Goal: Transaction & Acquisition: Subscribe to service/newsletter

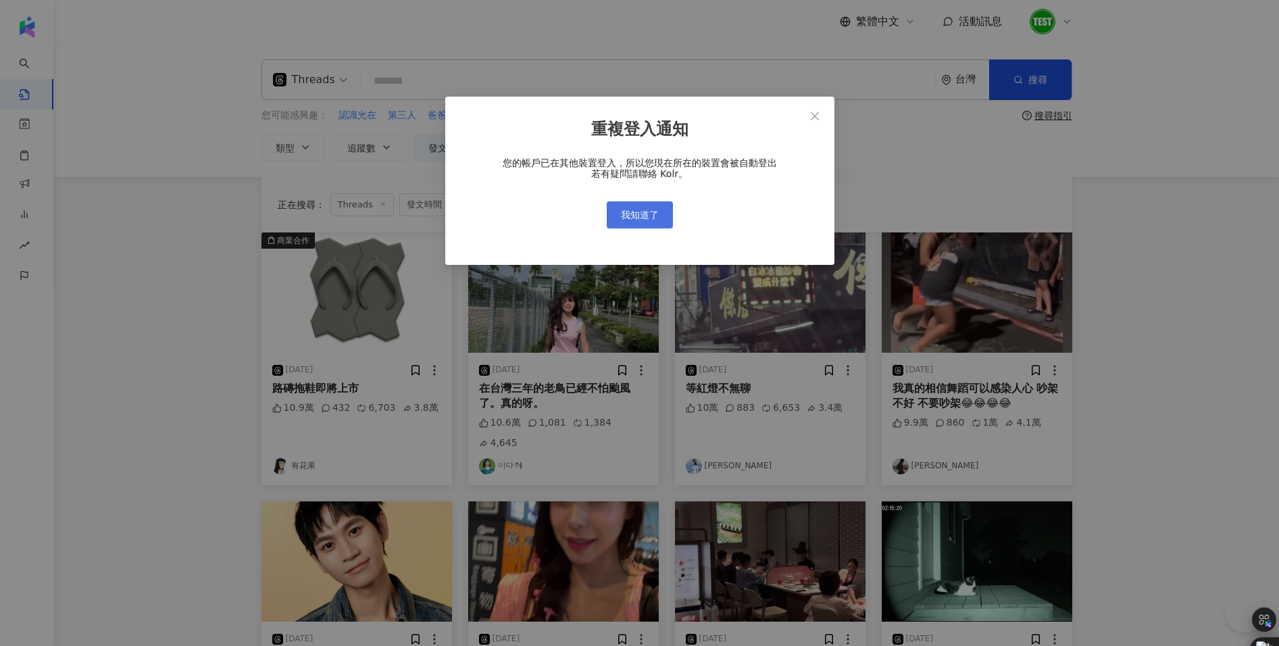
scroll to position [466, 0]
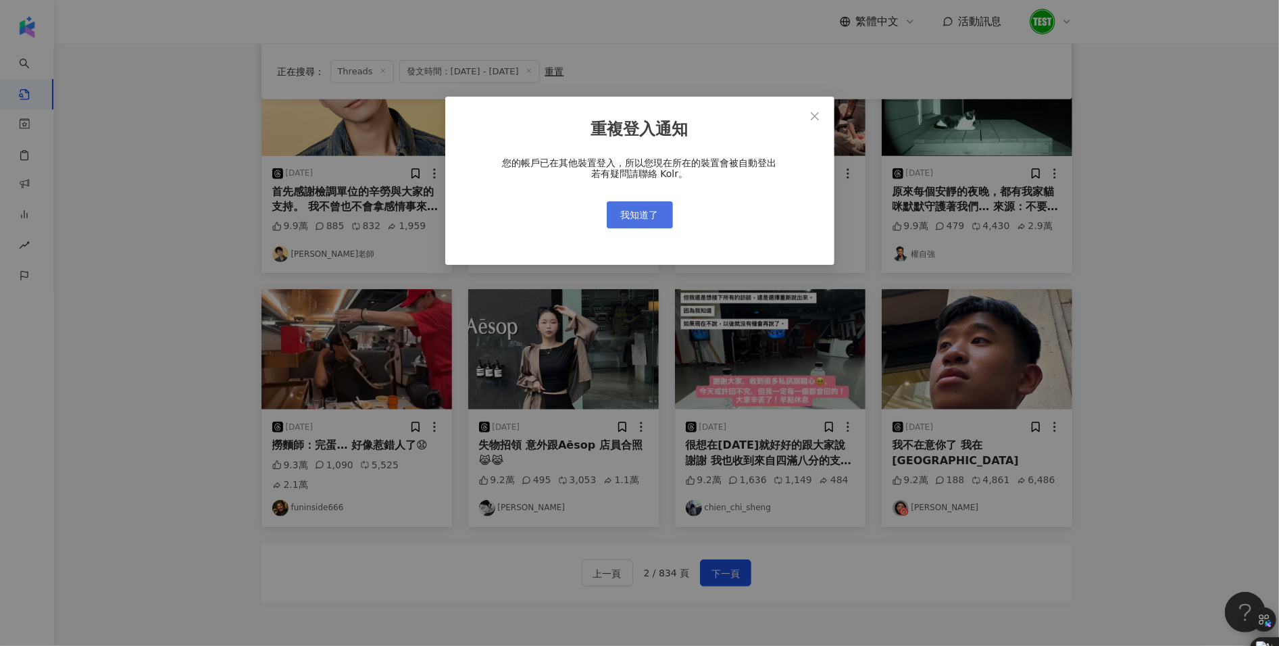
click at [633, 222] on button "我知道了" at bounding box center [640, 214] width 66 height 27
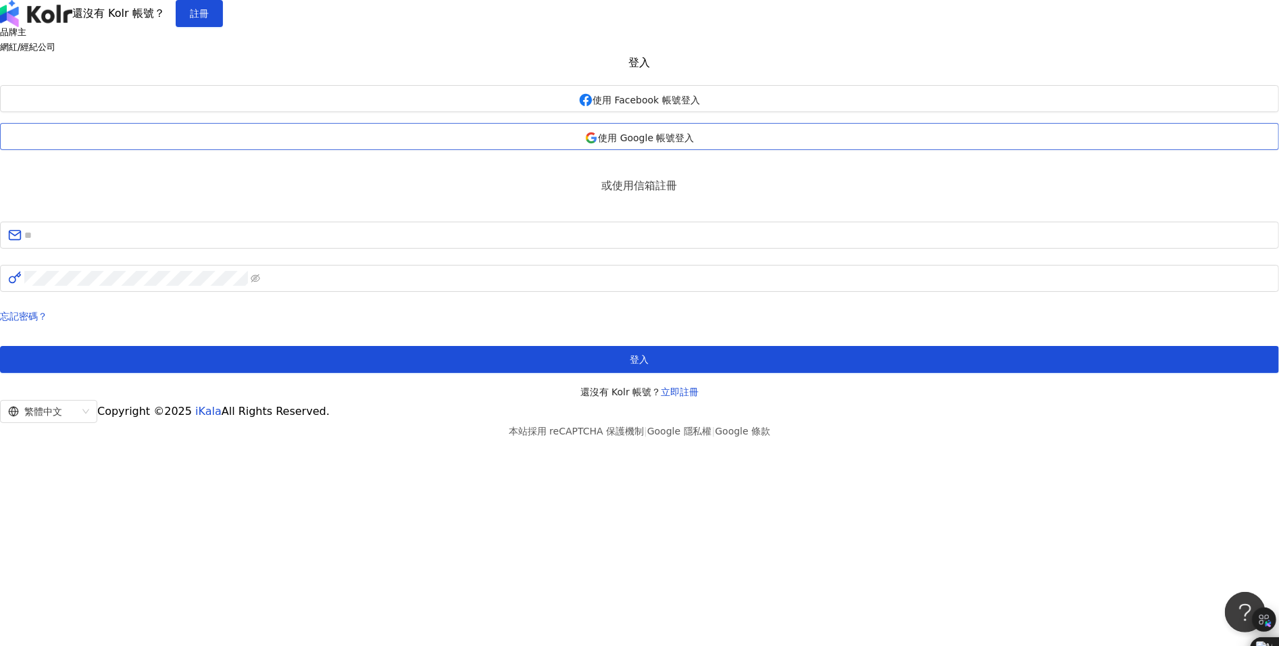
click at [674, 143] on span "使用 Google 帳號登入" at bounding box center [646, 137] width 96 height 11
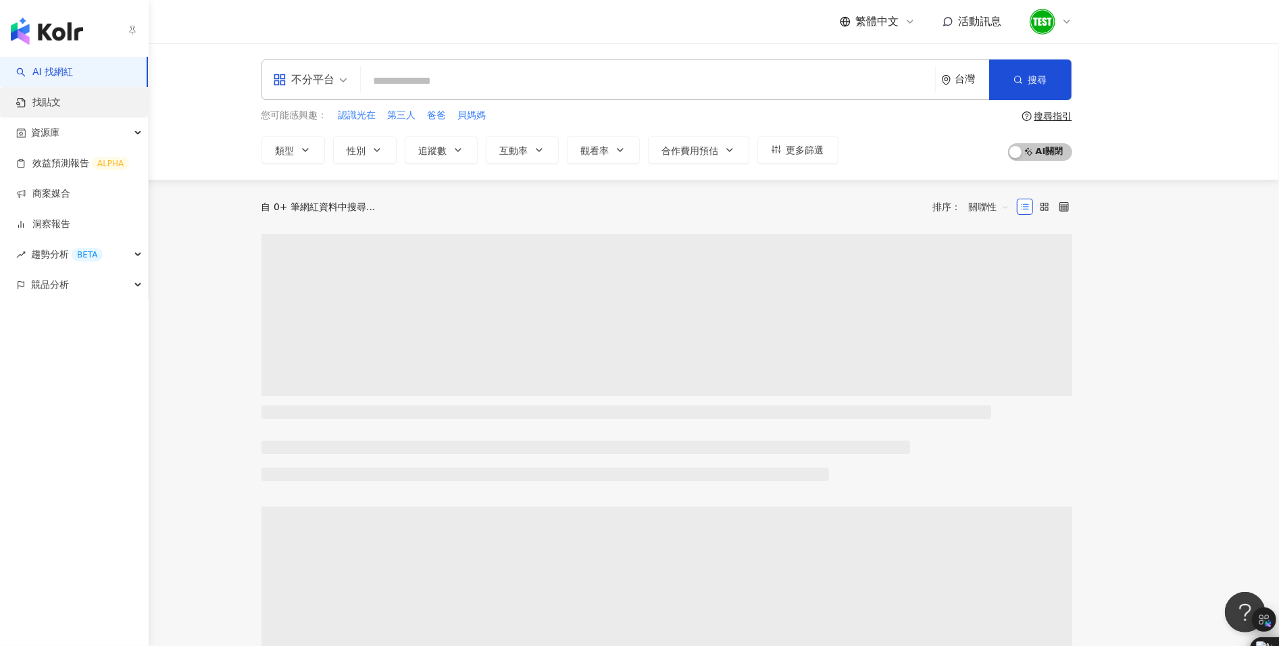
click at [47, 105] on link "找貼文" at bounding box center [38, 103] width 45 height 14
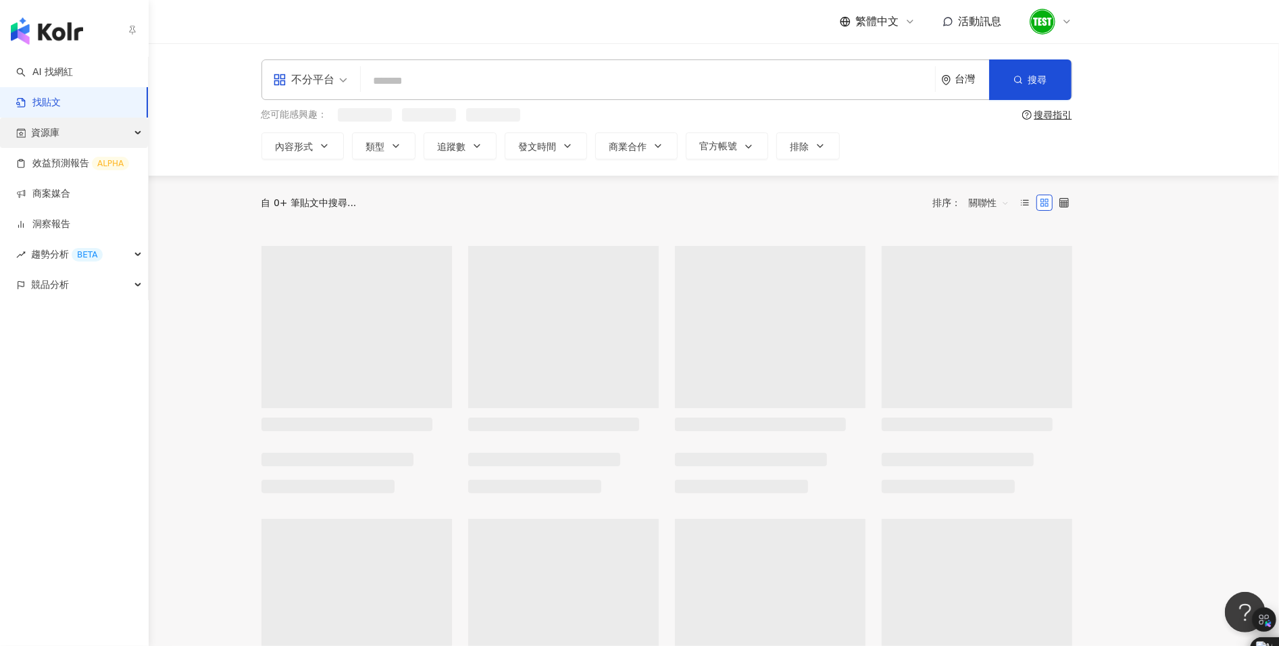
click at [51, 131] on span "資源庫" at bounding box center [45, 133] width 28 height 30
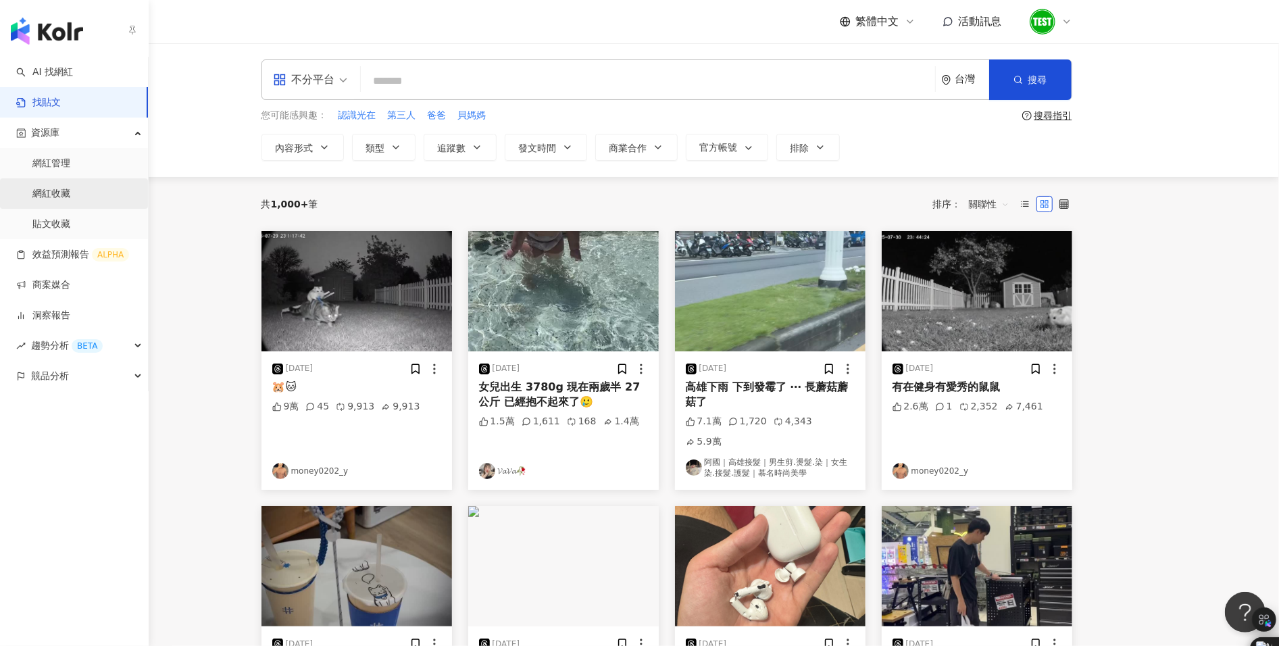
click at [70, 201] on link "網紅收藏" at bounding box center [51, 194] width 38 height 14
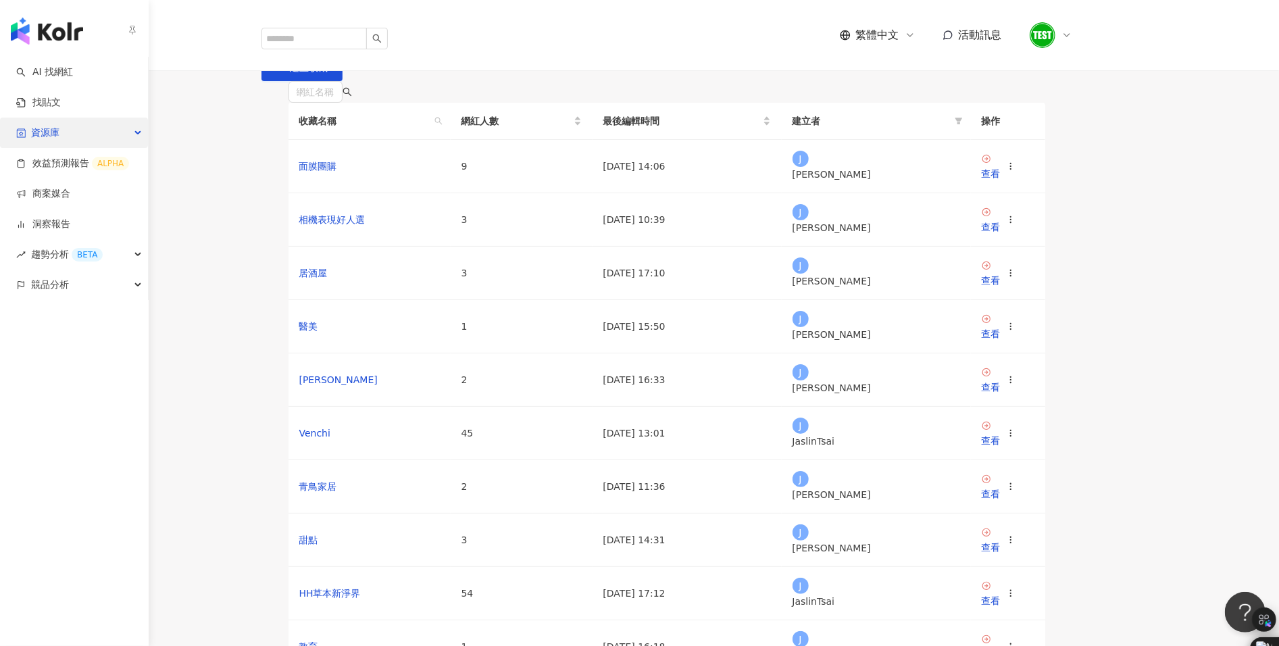
click at [73, 132] on div "資源庫" at bounding box center [74, 133] width 148 height 30
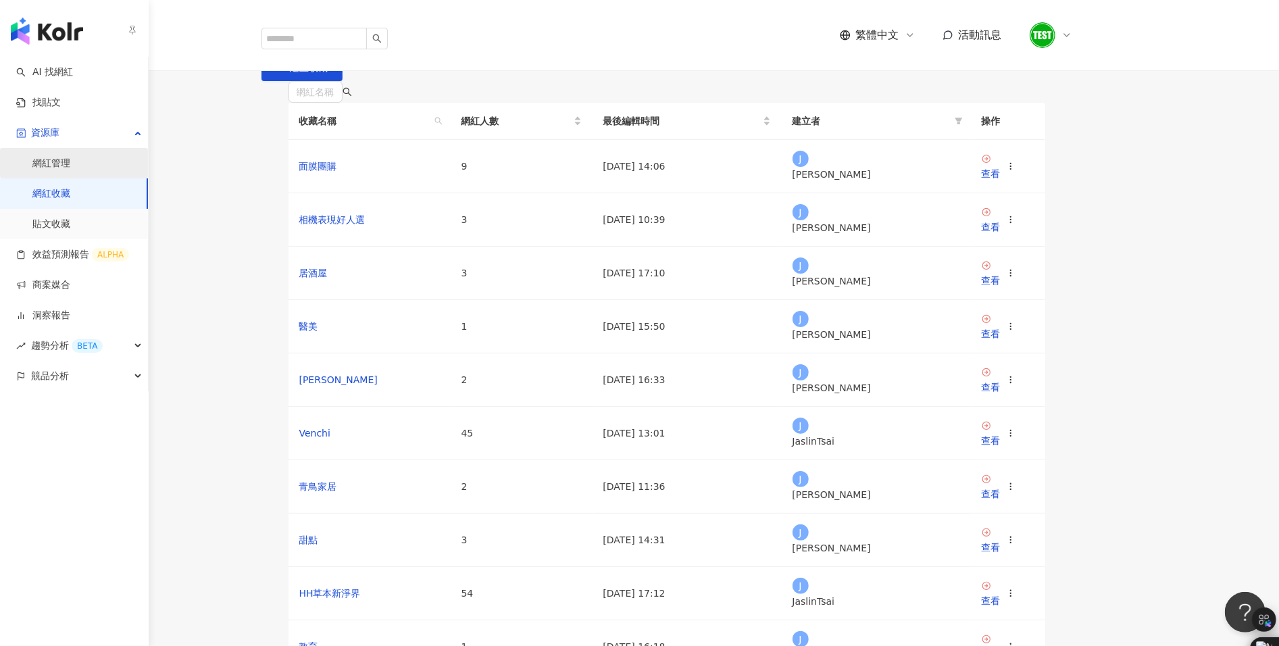
click at [66, 163] on link "網紅管理" at bounding box center [51, 164] width 38 height 14
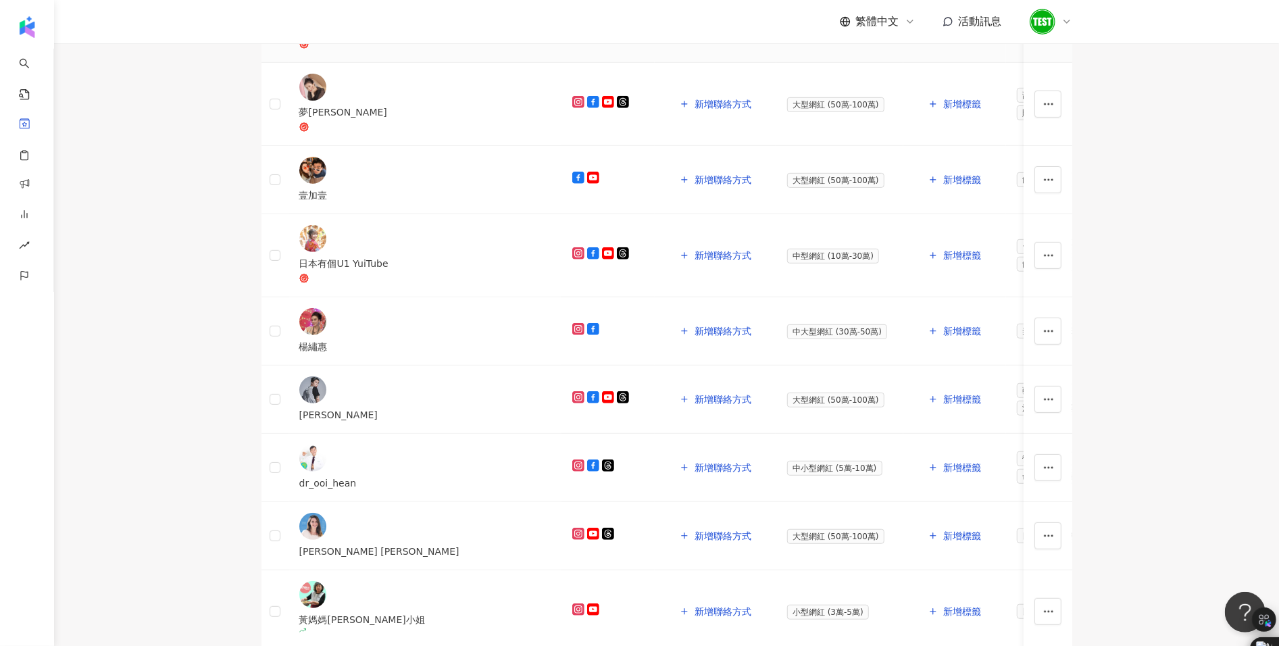
scroll to position [508, 0]
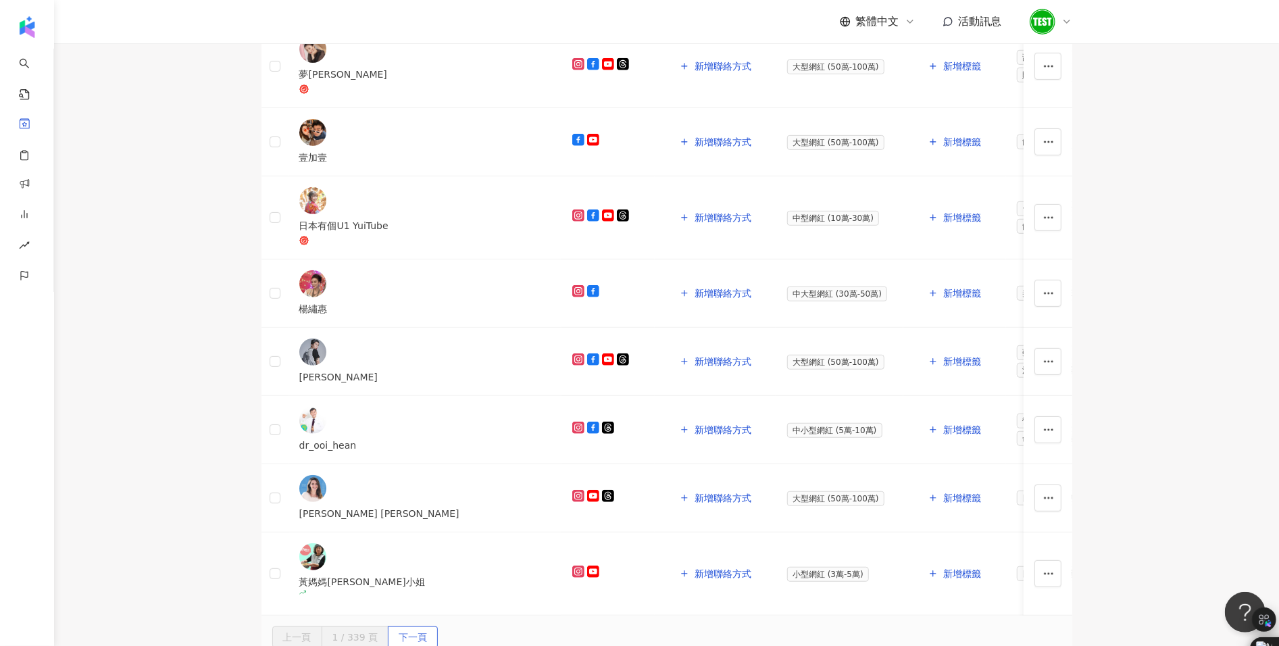
click at [438, 627] on button "下一頁" at bounding box center [413, 638] width 50 height 22
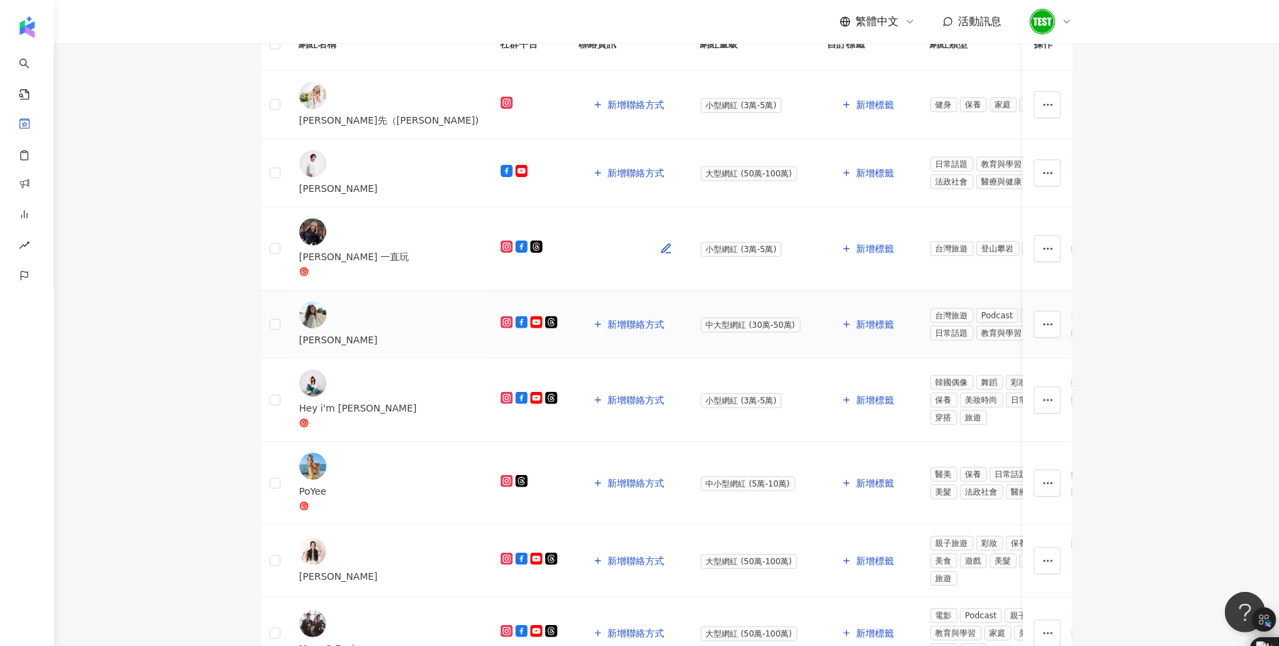
scroll to position [572, 0]
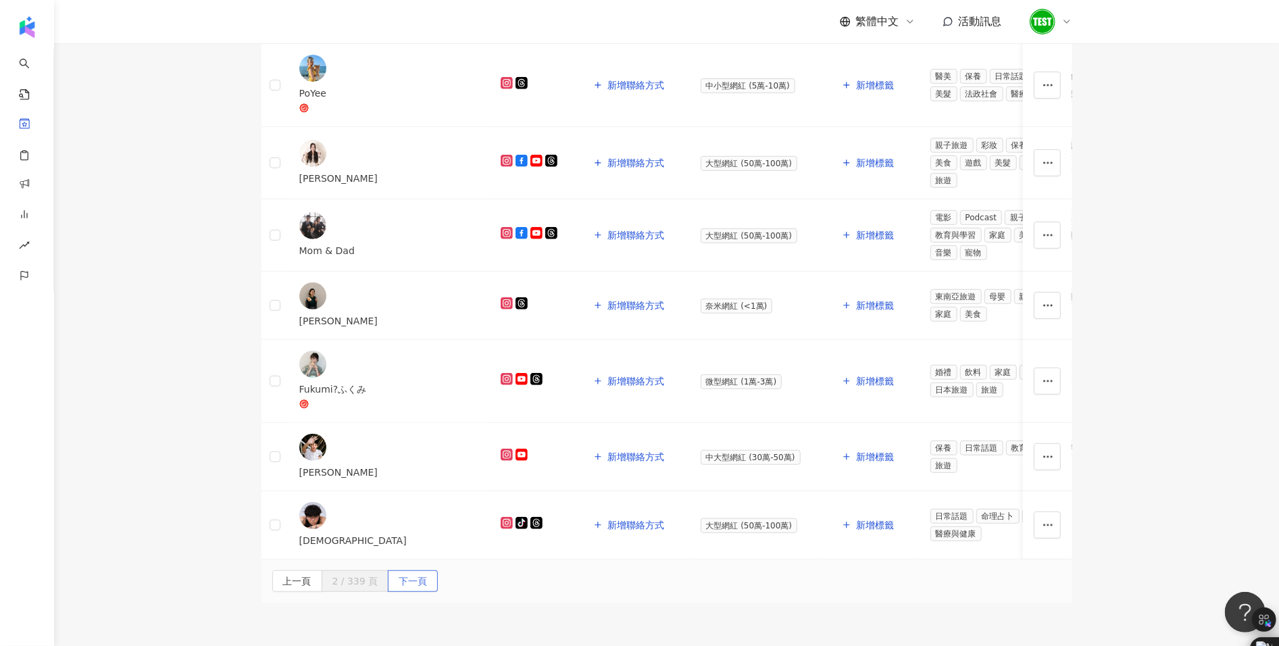
click at [427, 571] on span "下一頁" at bounding box center [413, 582] width 28 height 22
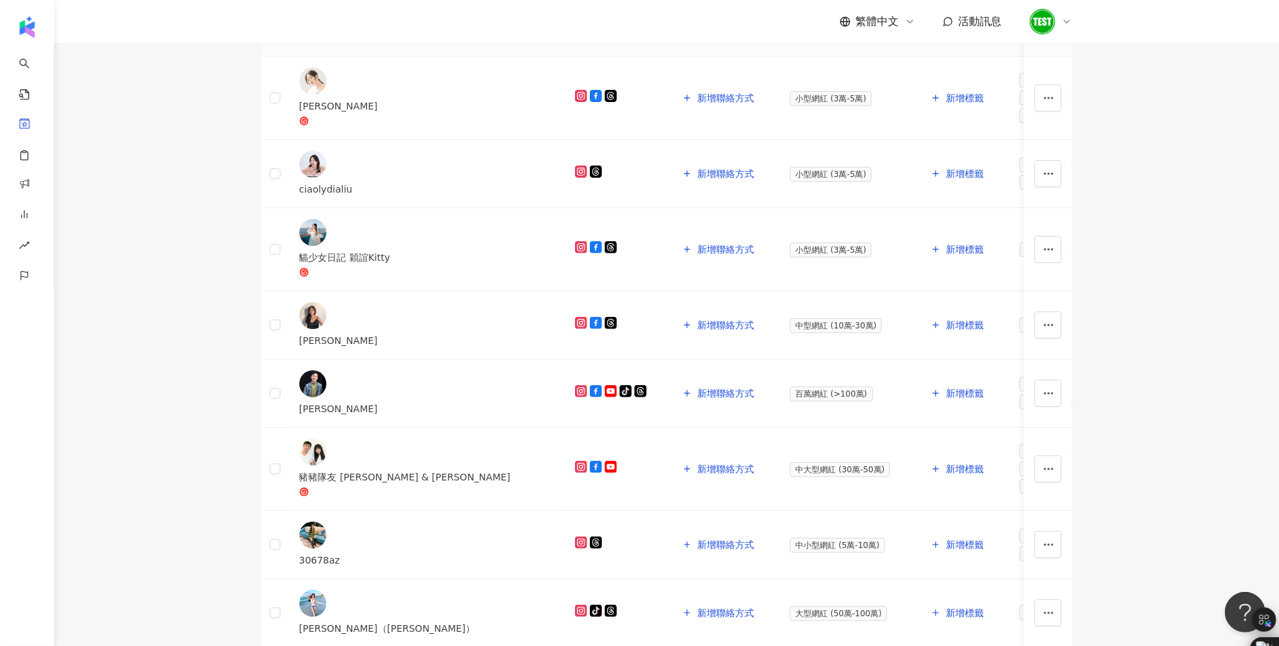
scroll to position [552, 0]
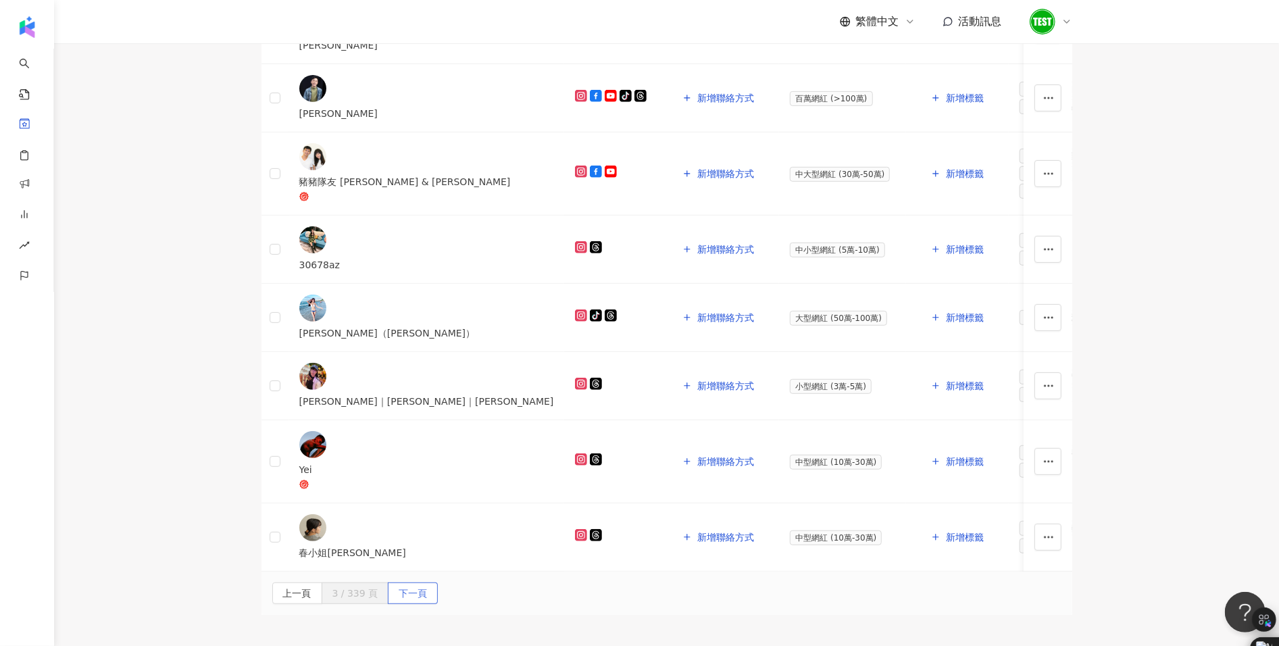
click at [427, 583] on span "下一頁" at bounding box center [413, 594] width 28 height 22
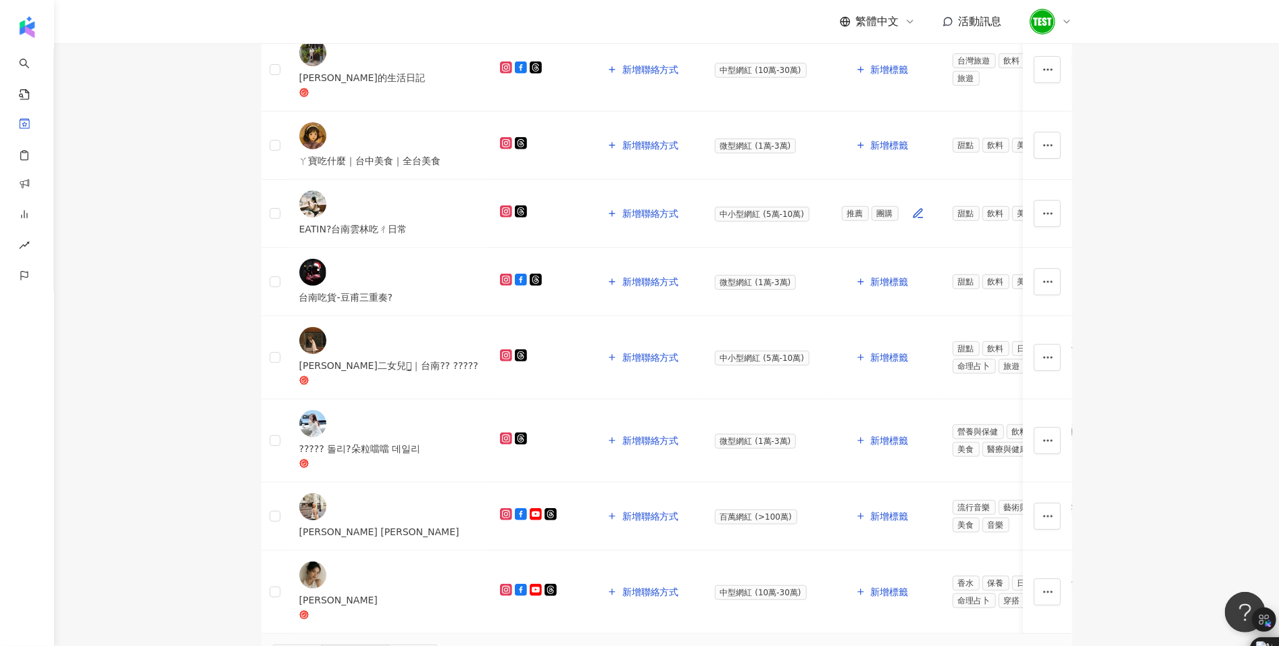
scroll to position [535, 0]
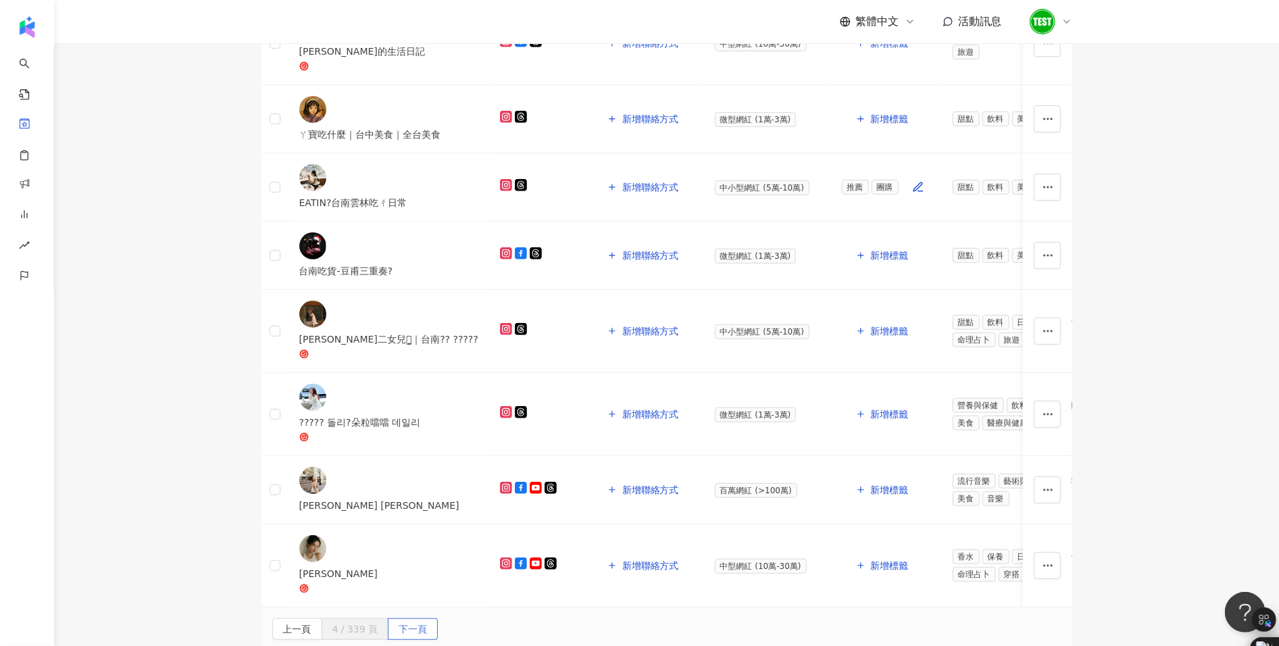
click at [427, 619] on span "下一頁" at bounding box center [413, 630] width 28 height 22
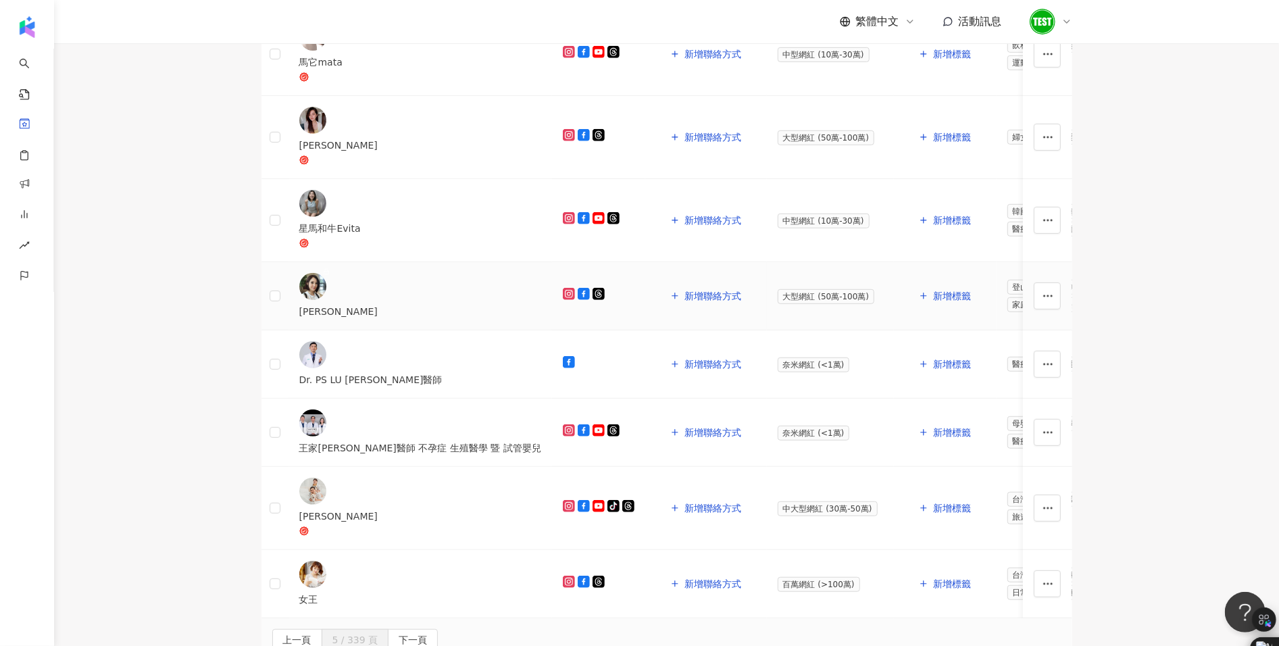
scroll to position [0, 0]
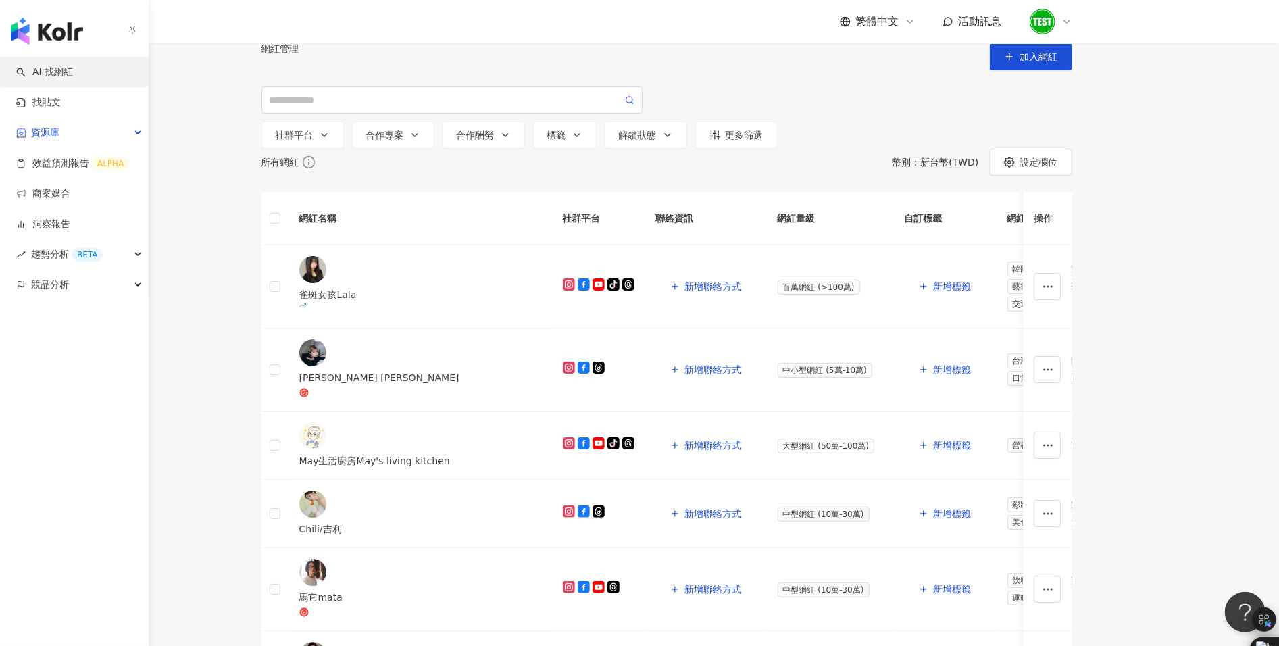
click at [49, 68] on link "AI 找網紅" at bounding box center [44, 73] width 57 height 14
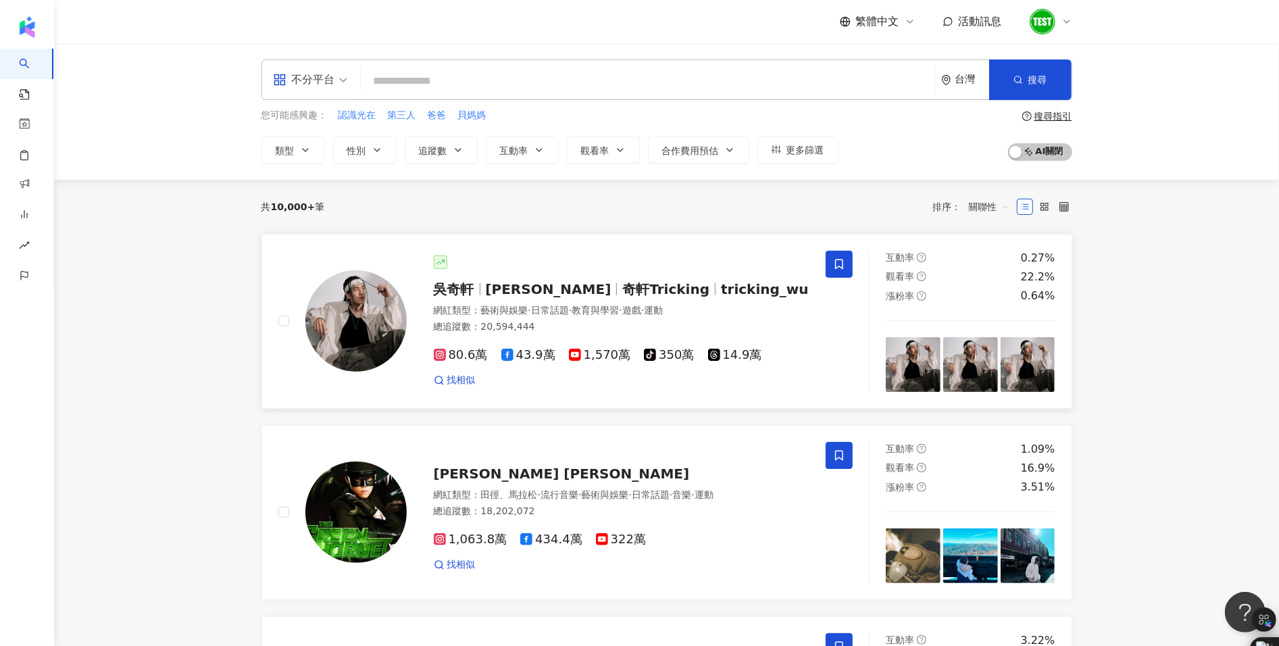
click at [662, 301] on div "吳奇軒 Wu Hsuan 奇軒Tricking tricking_wu 網紅類型 ： 藝術與娛樂 · 日常話題 · 教育與學習 · 遊戲 · 運動 總追蹤數 …" at bounding box center [609, 321] width 404 height 132
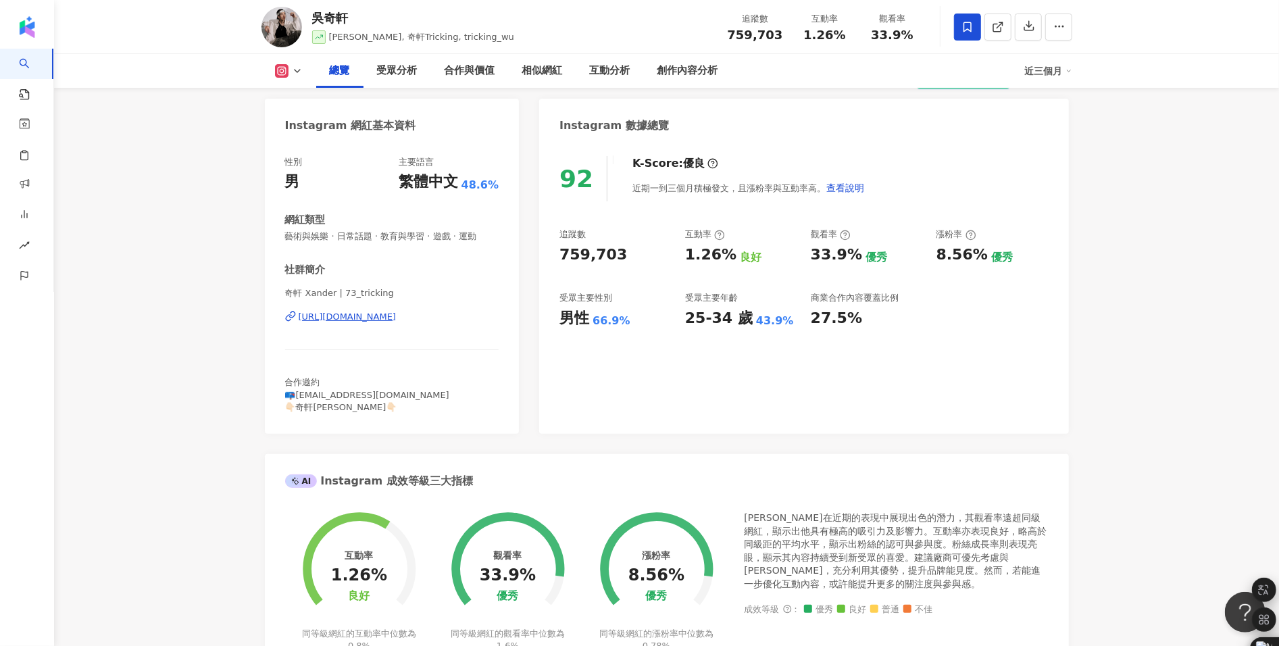
scroll to position [220, 0]
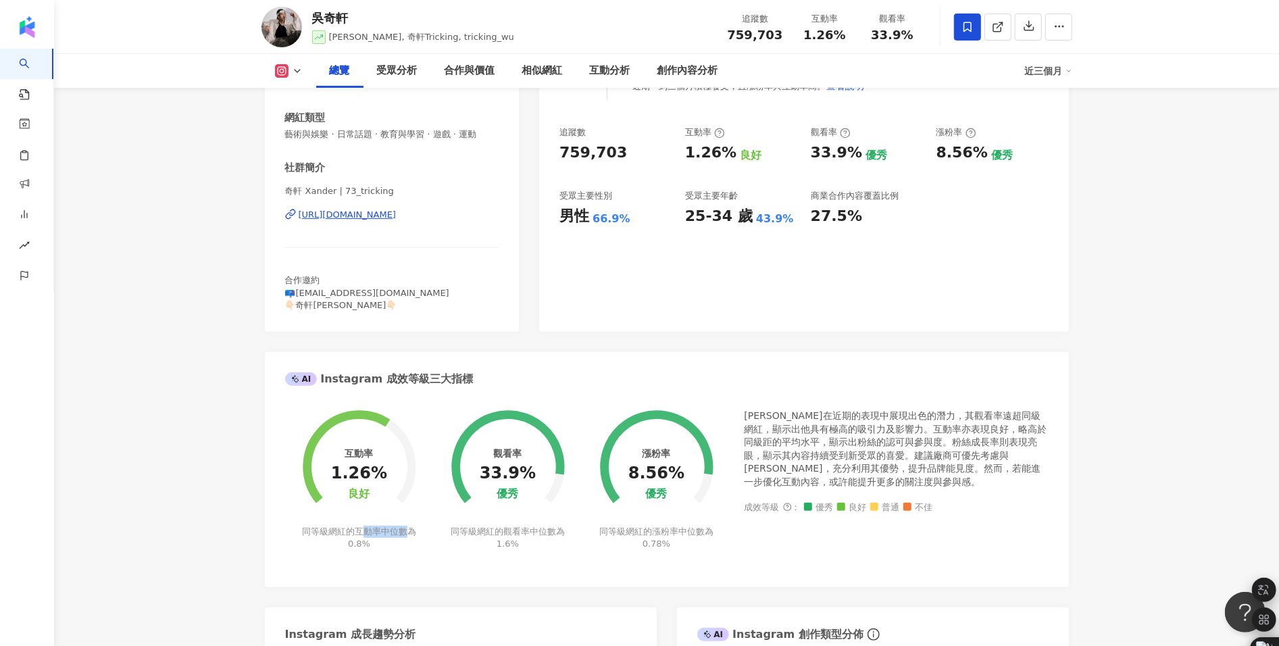
drag, startPoint x: 364, startPoint y: 535, endPoint x: 407, endPoint y: 535, distance: 43.3
click at [407, 535] on div "同等級網紅的互動率中位數為 0.8%" at bounding box center [359, 538] width 118 height 24
click at [533, 531] on div "同等級網紅的觀看率中位數為 1.6%" at bounding box center [508, 538] width 118 height 24
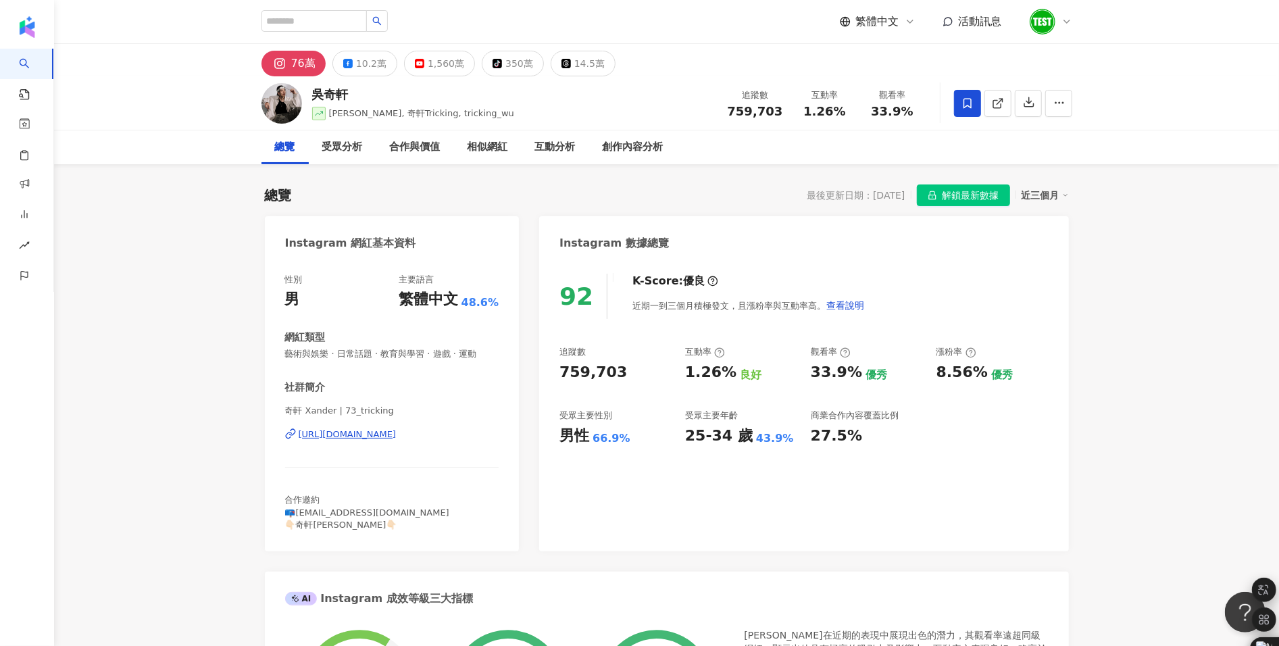
click at [575, 300] on div "92" at bounding box center [577, 297] width 34 height 28
click at [843, 308] on span "查看說明" at bounding box center [846, 305] width 38 height 11
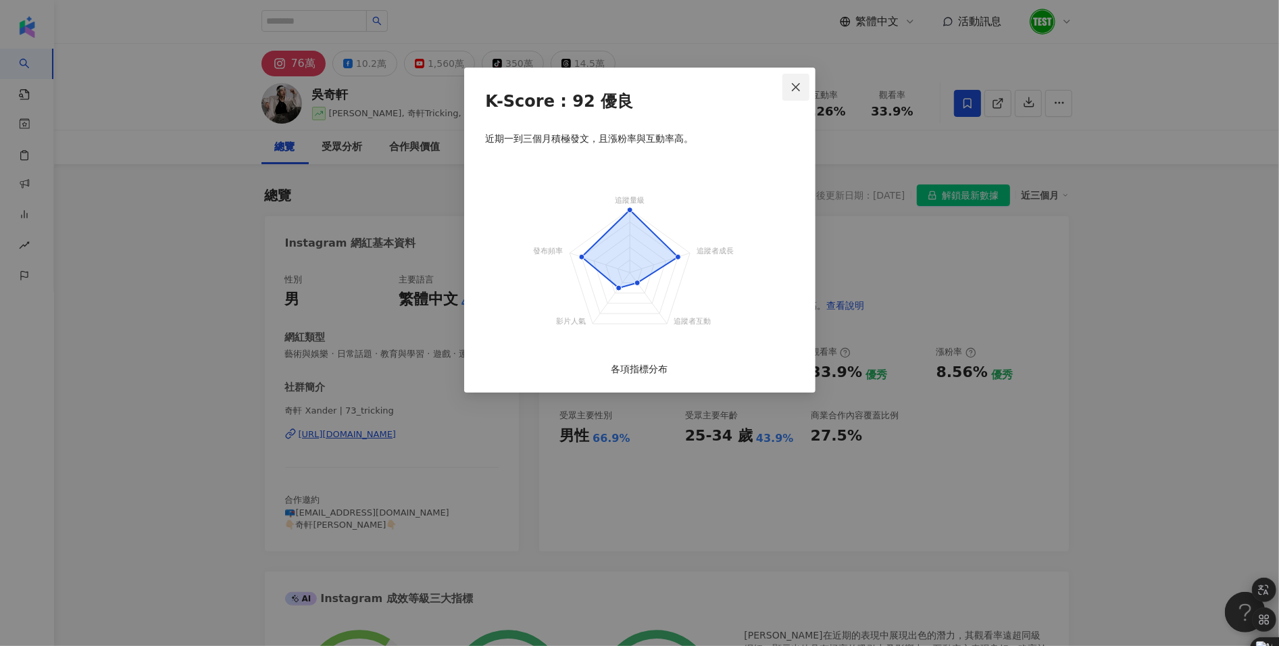
click at [794, 84] on icon "close" at bounding box center [796, 86] width 8 height 8
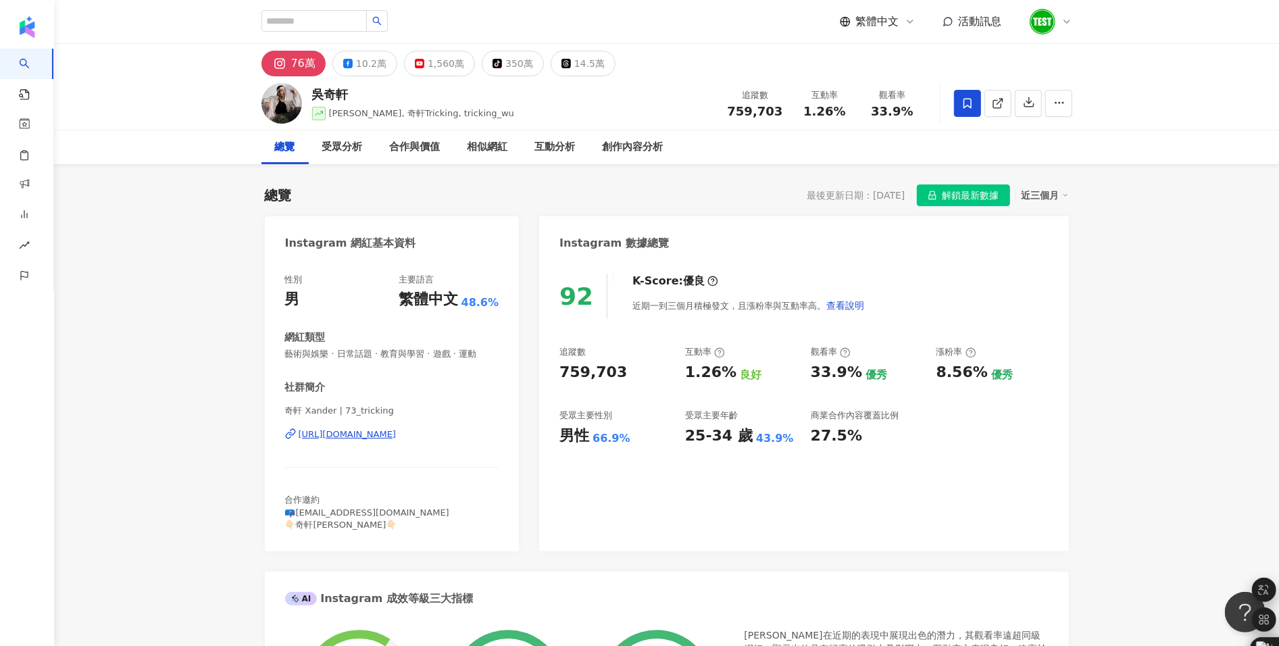
click at [1058, 30] on div at bounding box center [1050, 21] width 43 height 27
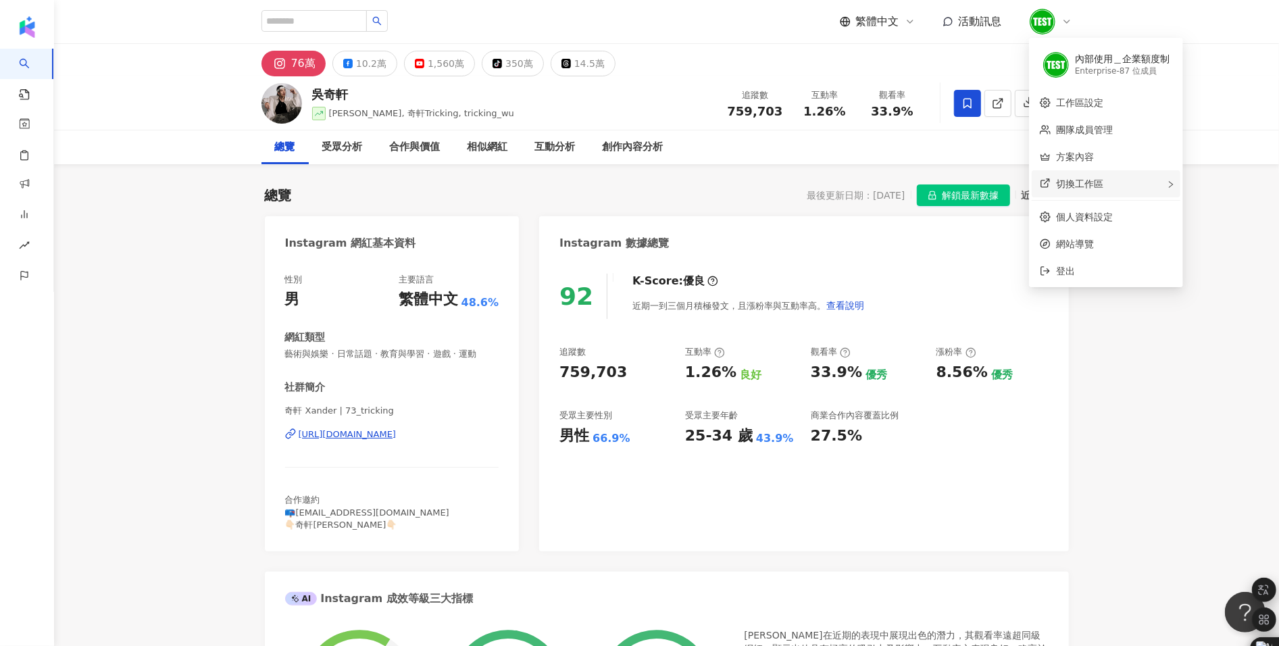
click at [1142, 183] on div "切換工作區" at bounding box center [1106, 183] width 149 height 27
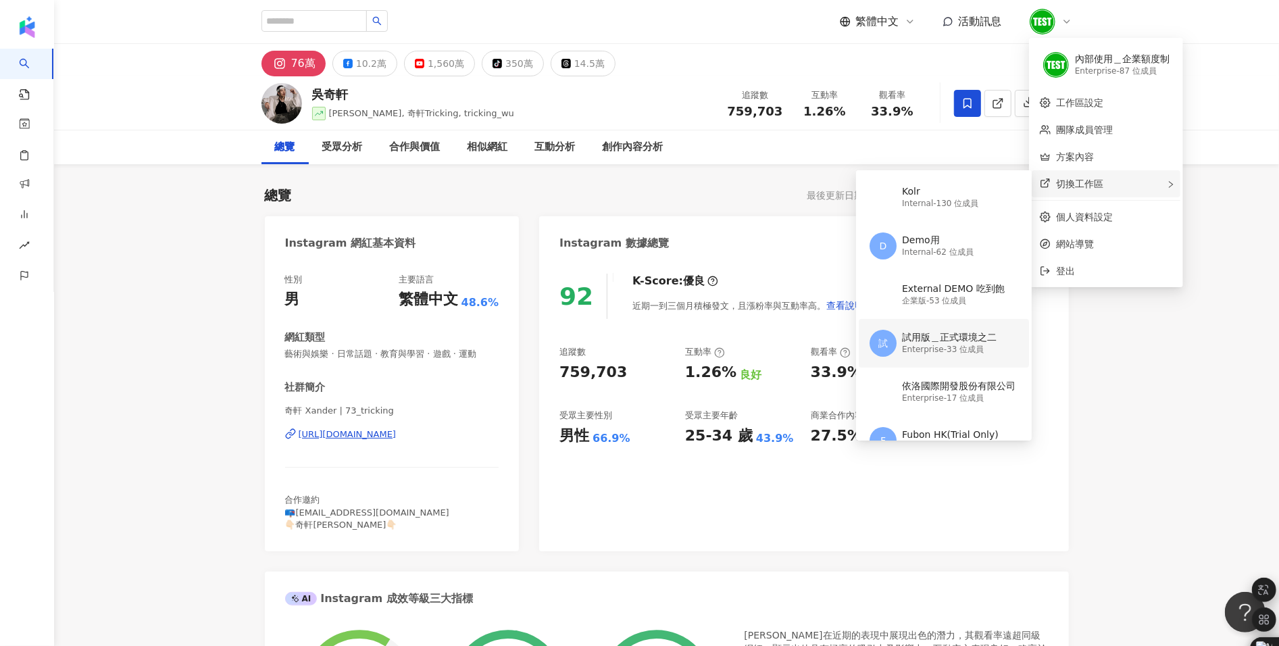
scroll to position [106, 0]
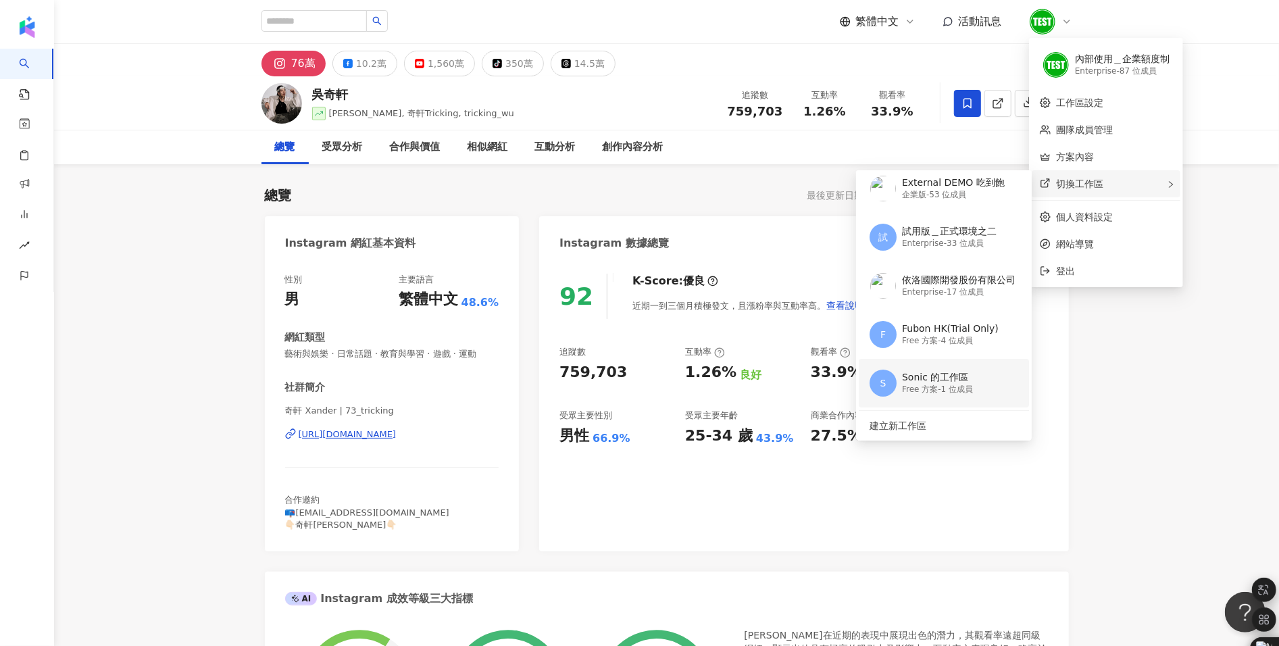
click at [956, 387] on div "Free 方案 - 1 位成員" at bounding box center [937, 389] width 71 height 11
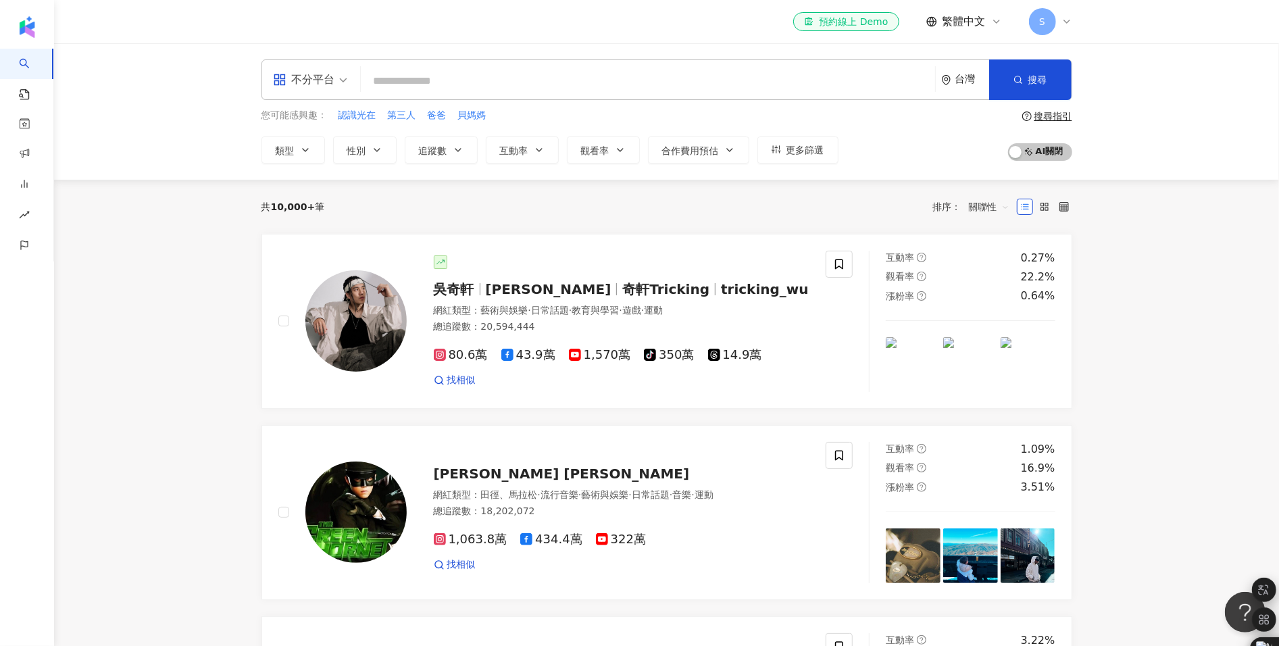
click at [1067, 25] on icon at bounding box center [1067, 21] width 11 height 11
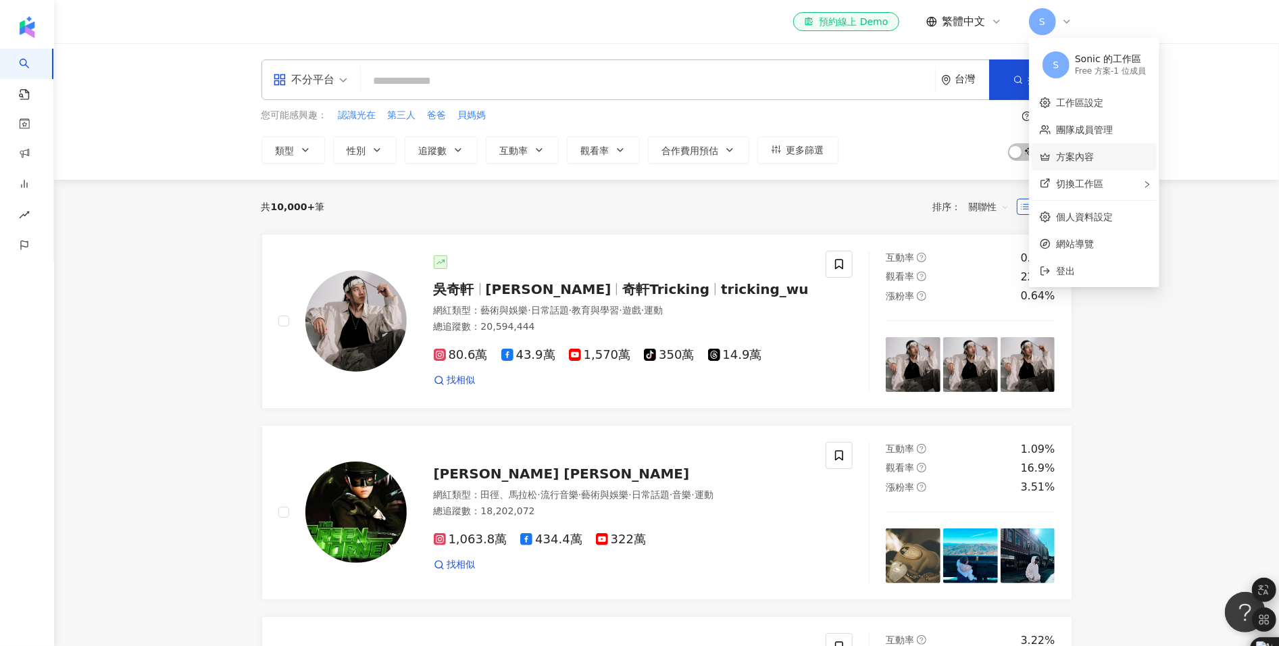
click at [1094, 153] on link "方案內容" at bounding box center [1075, 156] width 38 height 11
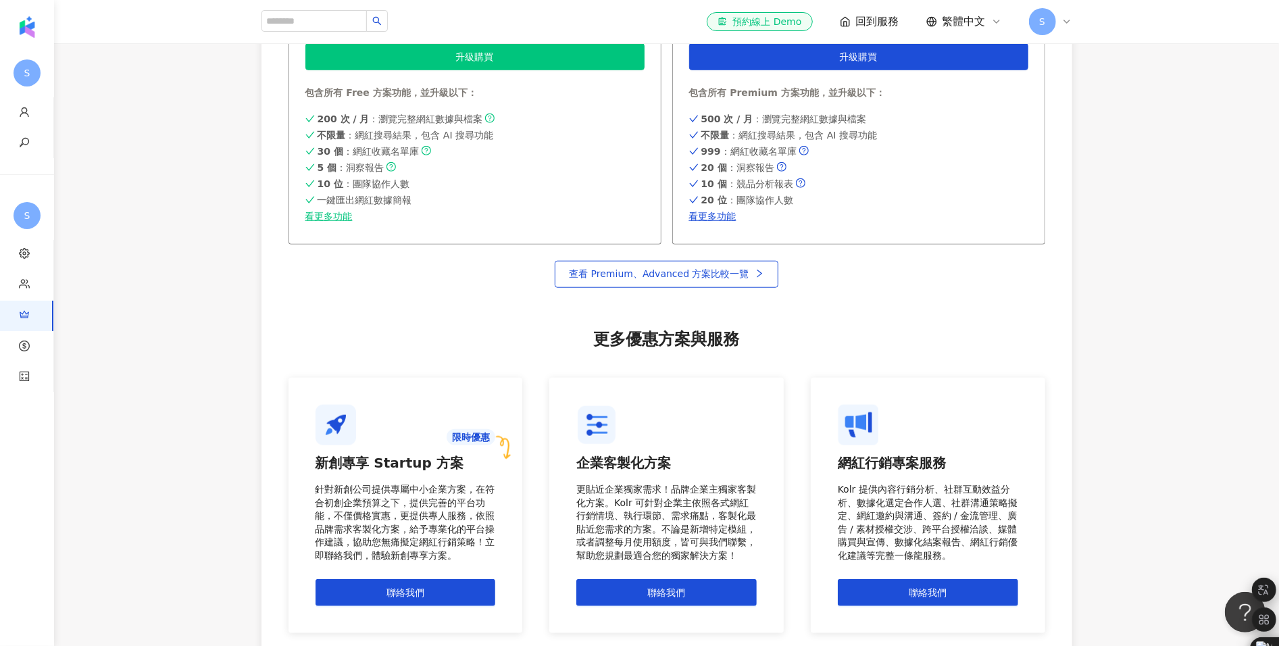
scroll to position [827, 0]
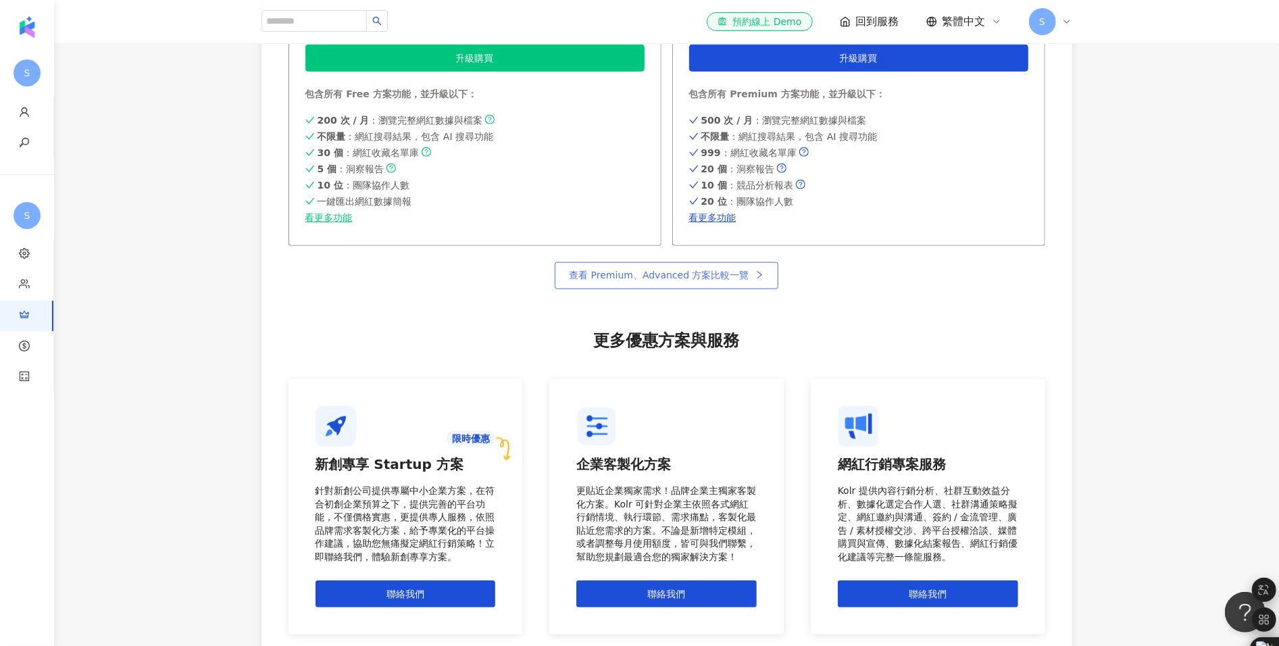
click at [731, 274] on span "查看 Premium、Advanced 方案比較一覽" at bounding box center [659, 275] width 180 height 11
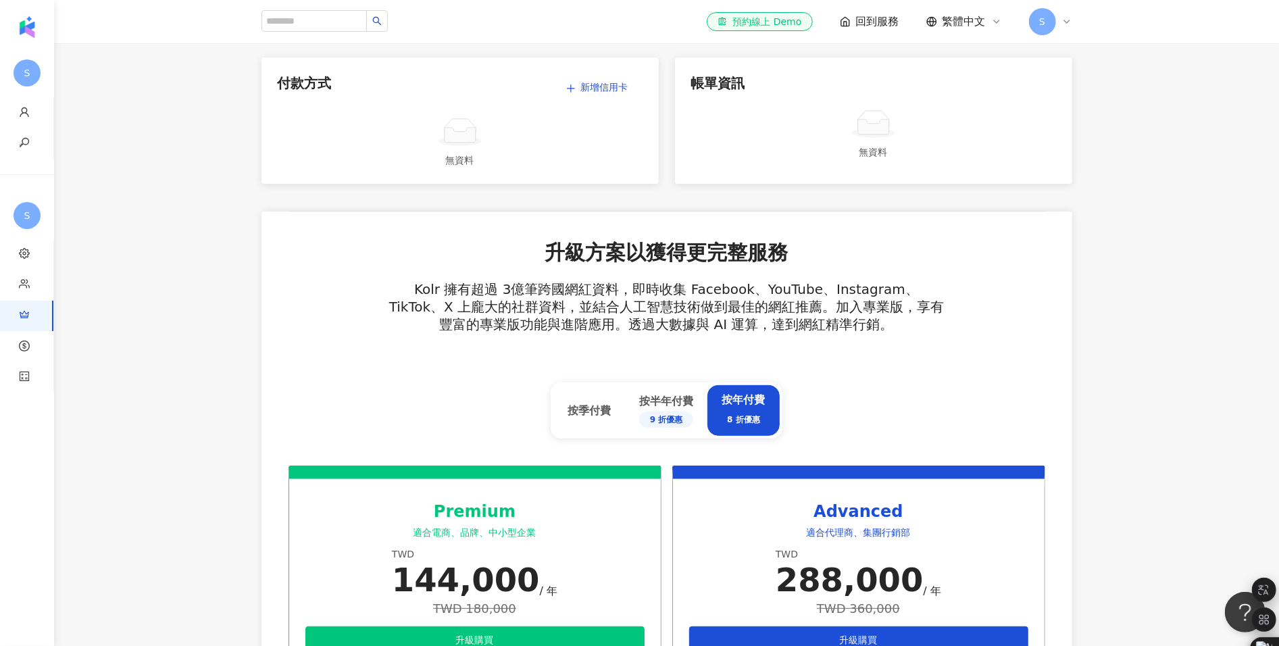
scroll to position [0, 0]
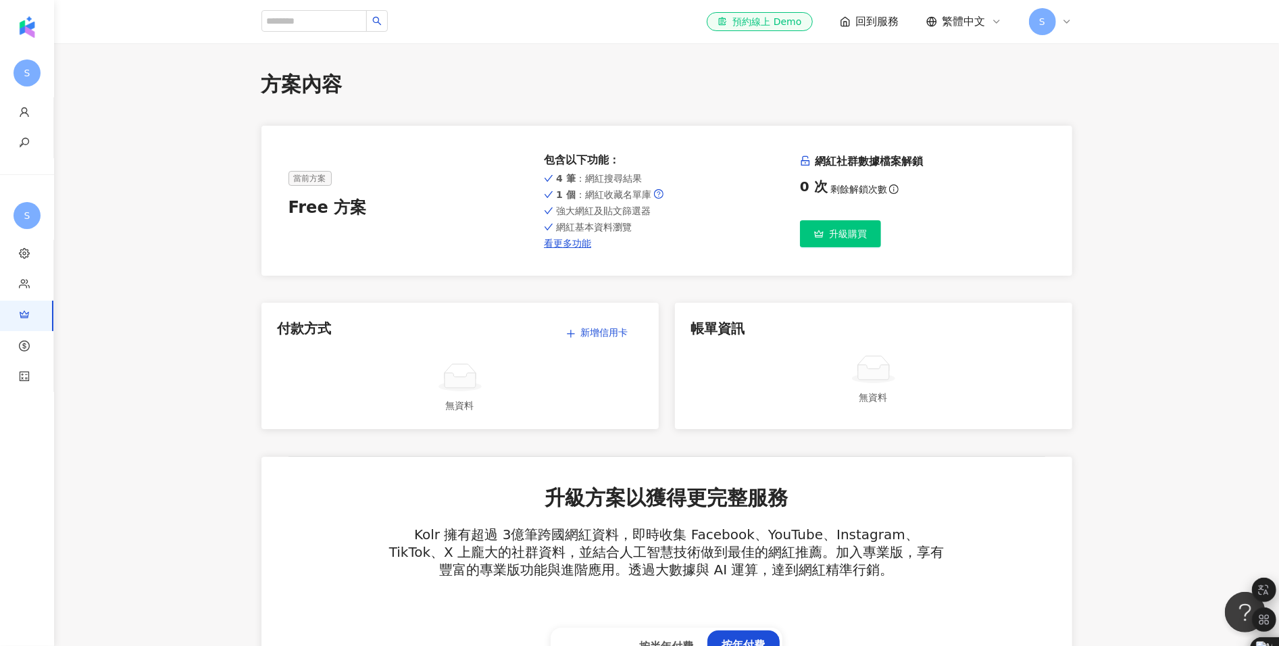
click at [1081, 18] on div "el-icon-cs 預約線上 Demo 回到服務 繁體中文 S" at bounding box center [667, 21] width 865 height 43
click at [1065, 18] on icon at bounding box center [1067, 21] width 11 height 11
click at [854, 222] on link "升級購買" at bounding box center [840, 233] width 81 height 27
click at [560, 238] on link "看更多功能" at bounding box center [666, 243] width 245 height 11
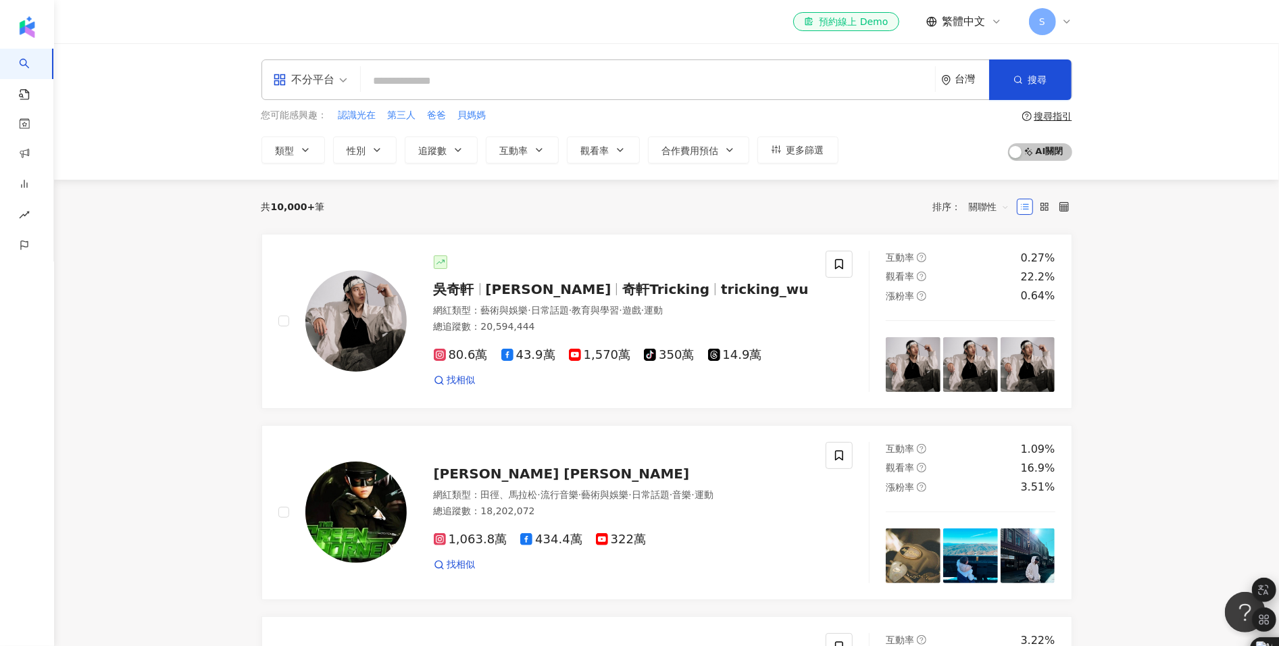
click at [1066, 20] on icon at bounding box center [1067, 21] width 11 height 11
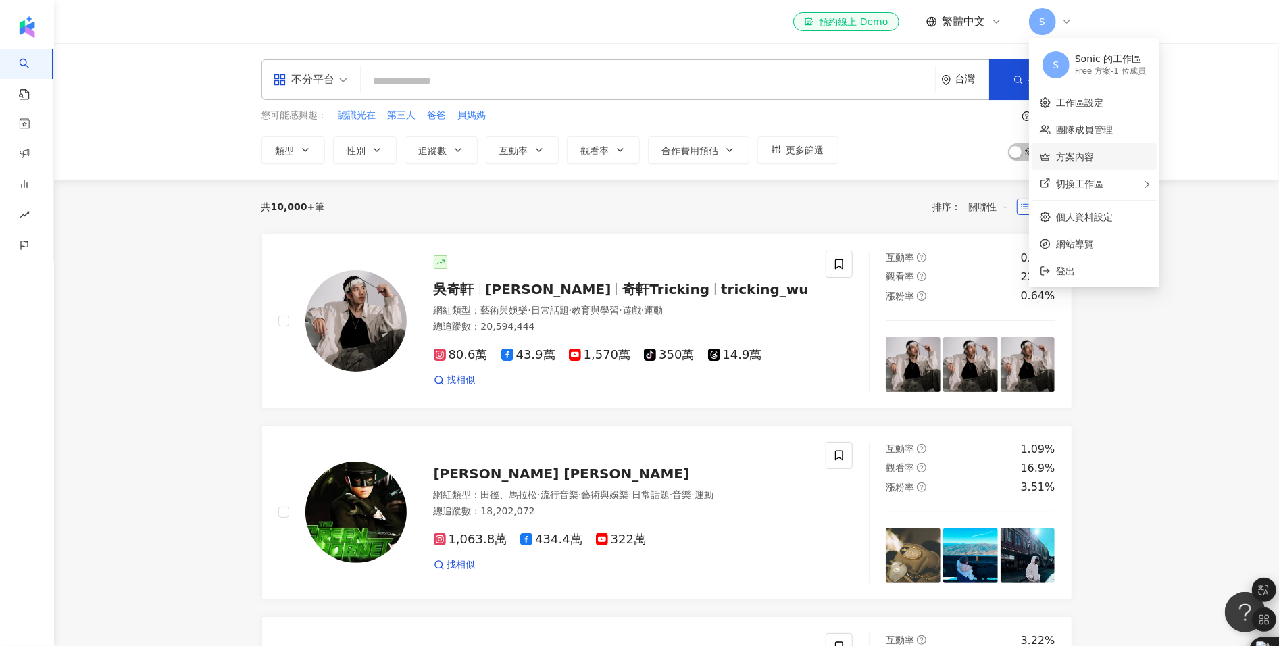
click at [1094, 162] on link "方案內容" at bounding box center [1075, 156] width 38 height 11
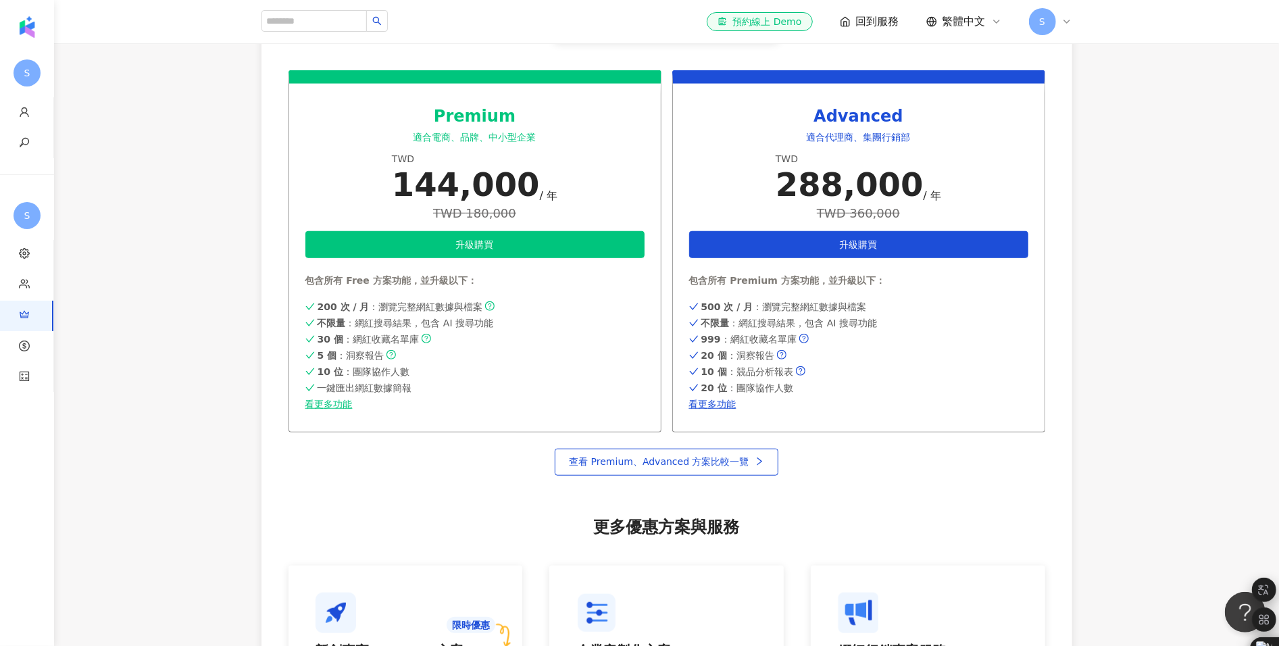
scroll to position [650, 0]
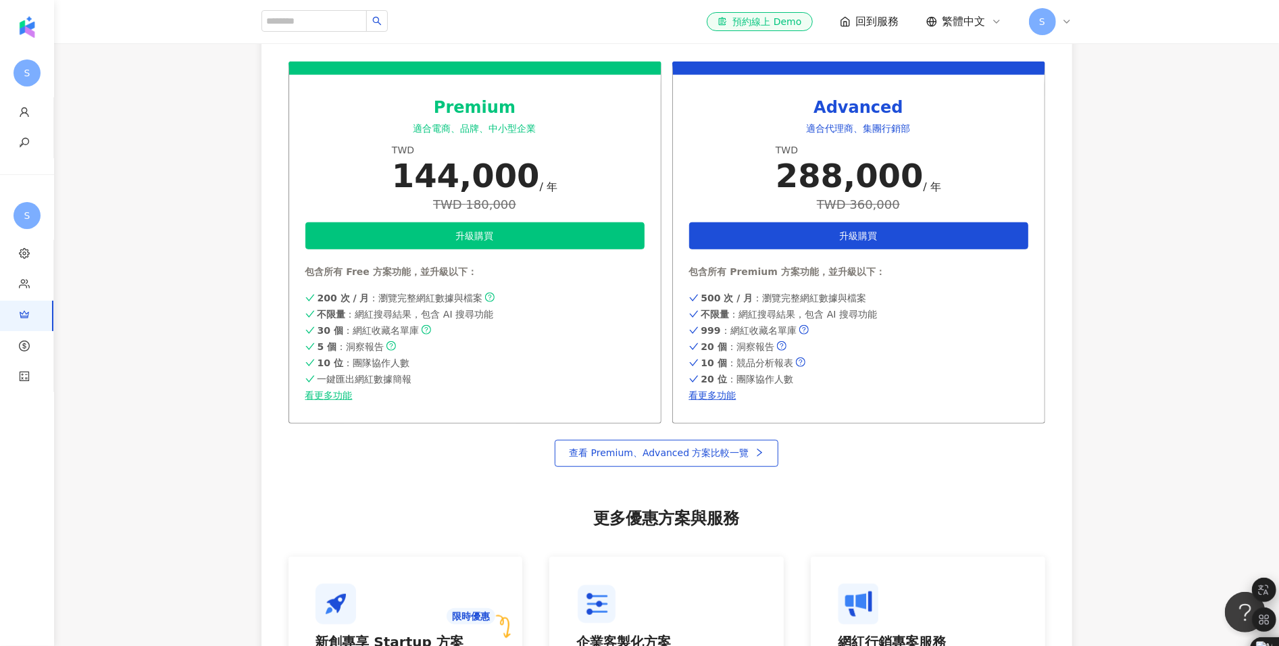
click at [322, 389] on div "200 次 / 月 ：瀏覽完整網紅數據與檔案 不限量 ：網紅搜尋結果，包含 AI 搜尋功能 30 個 ：網紅收藏名單庫 5 個 ：洞察報告 10 位 ：團隊協…" at bounding box center [475, 346] width 339 height 112
click at [324, 393] on link "看更多功能" at bounding box center [475, 395] width 339 height 11
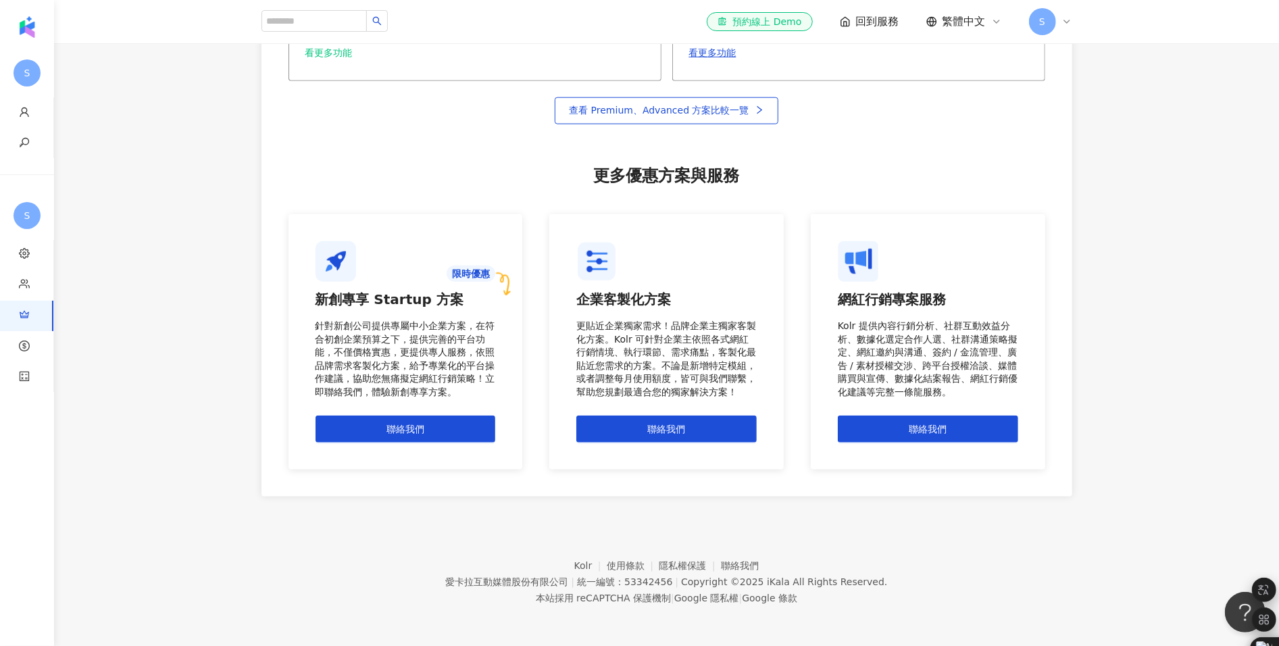
scroll to position [0, 0]
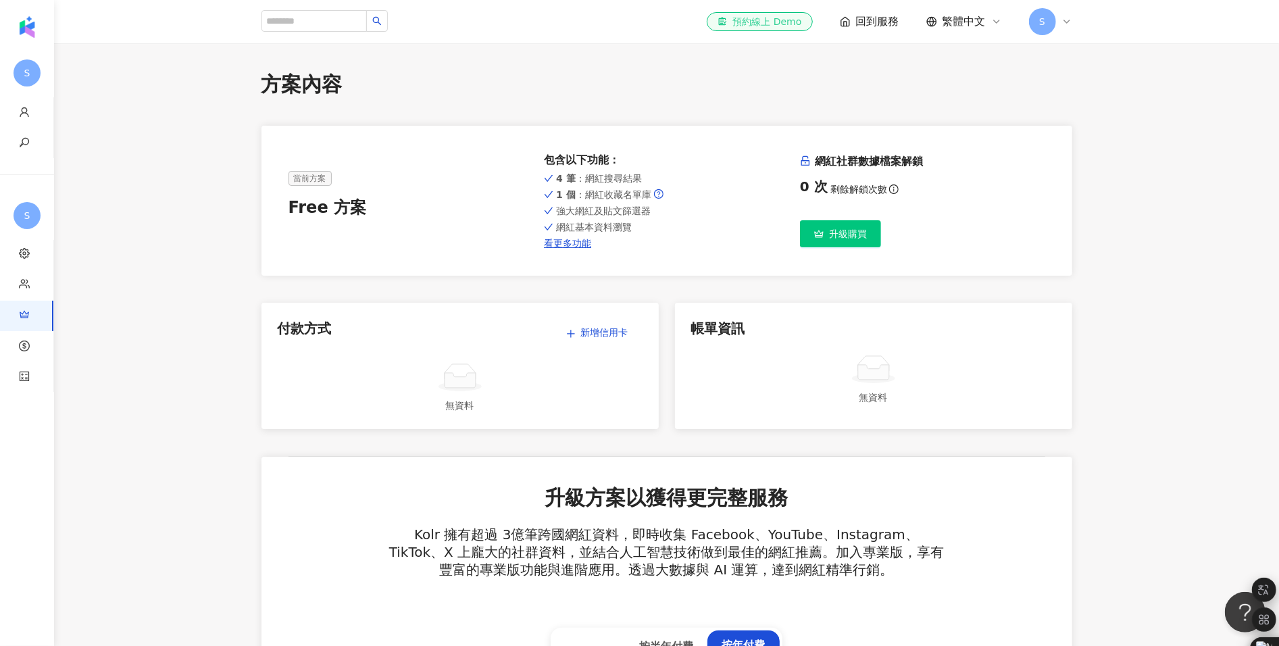
click at [779, 18] on div "el-icon-cs 預約線上 Demo" at bounding box center [760, 22] width 84 height 14
